Goal: Transaction & Acquisition: Subscribe to service/newsletter

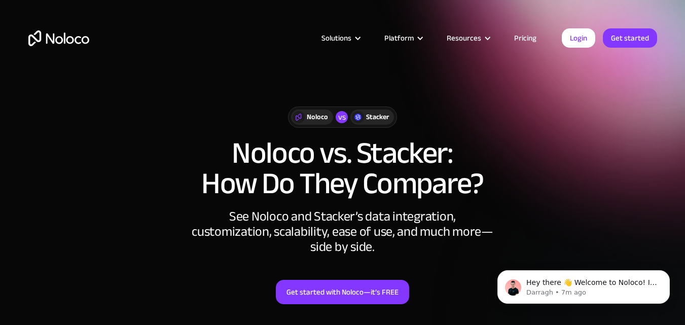
click at [521, 36] on link "Pricing" at bounding box center [526, 37] width 48 height 13
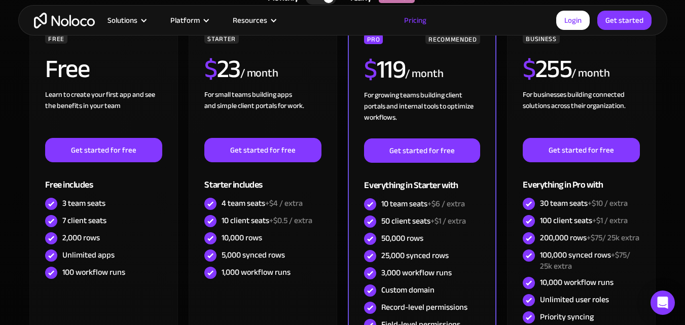
scroll to position [304, 0]
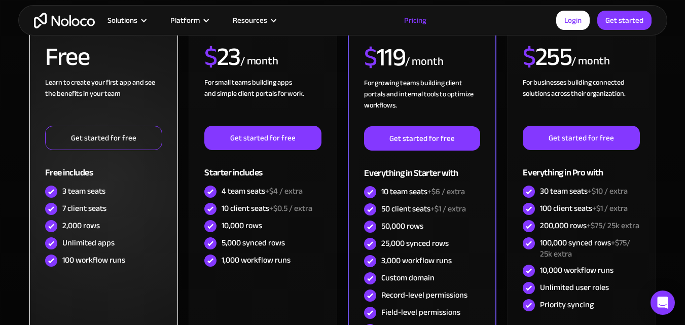
click at [121, 134] on link "Get started for free" at bounding box center [103, 138] width 117 height 24
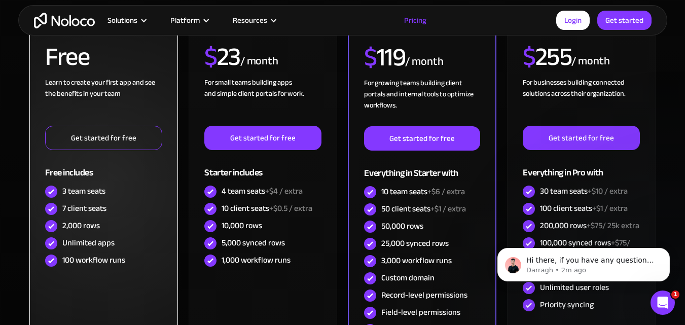
scroll to position [0, 0]
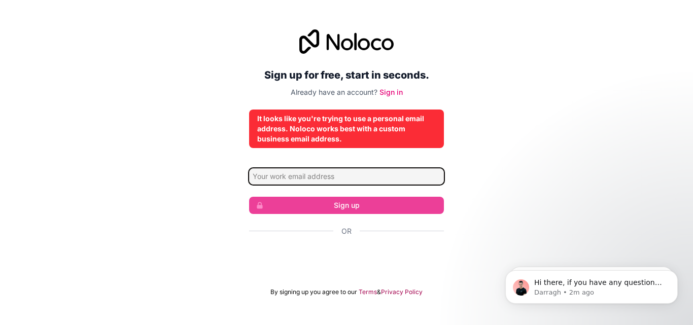
click at [340, 176] on input "Email address" at bounding box center [346, 176] width 195 height 16
click at [356, 174] on input "[EMAIL_ADDRESS][DOMAIN_NAME]" at bounding box center [346, 176] width 195 height 16
type input "[EMAIL_ADDRESS][DOMAIN_NAME]"
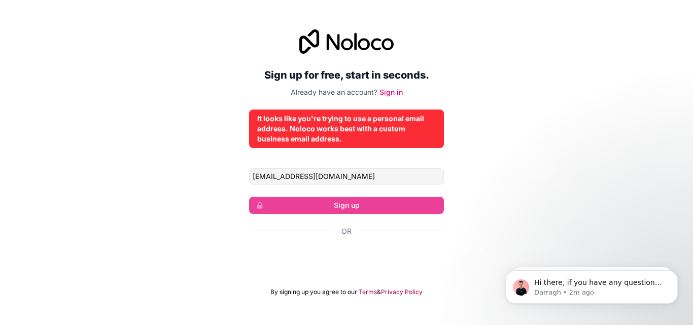
click at [481, 61] on div "Sign up for free, start in seconds. Already have an account? Sign in It looks l…" at bounding box center [346, 162] width 693 height 295
